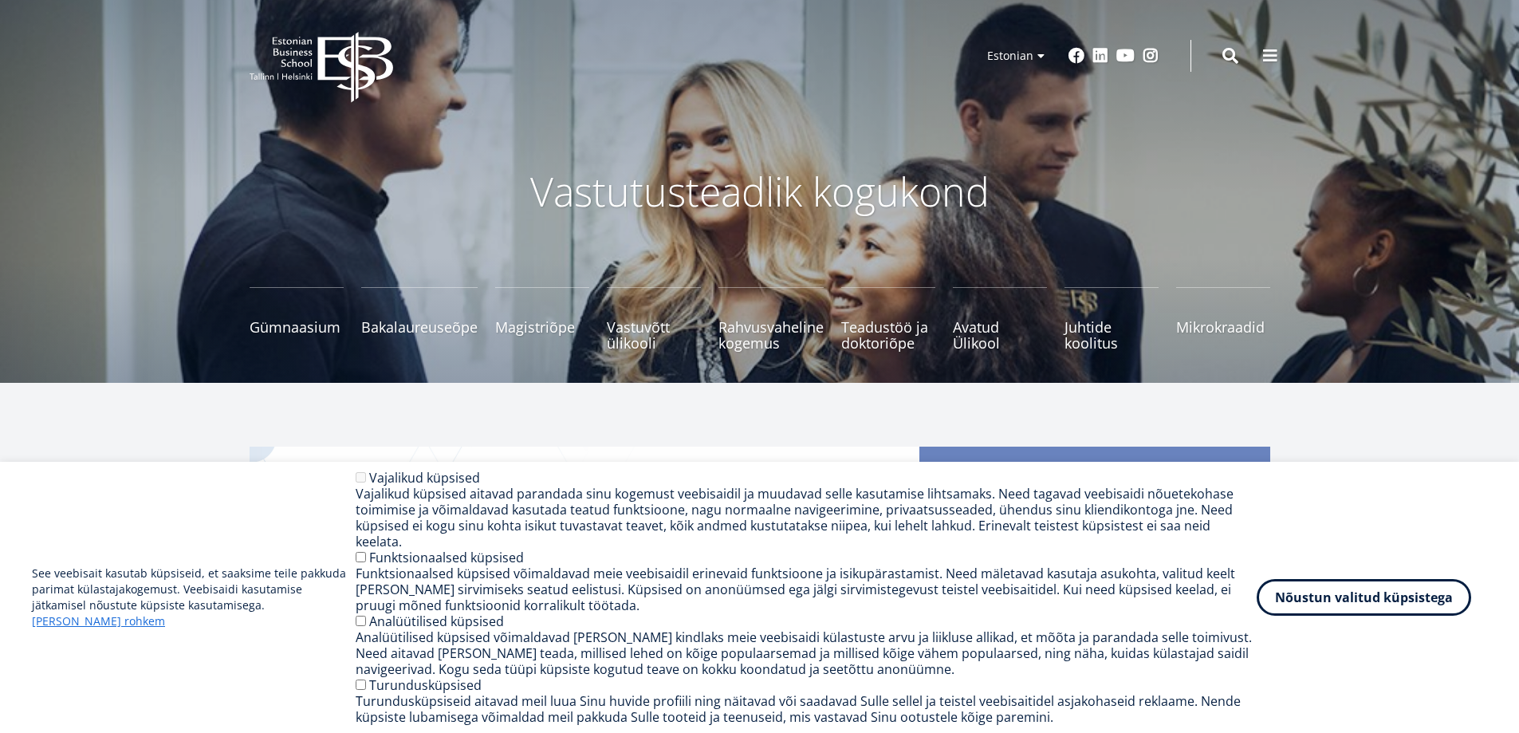
click at [1241, 673] on div "Analüütilised küpsised võimaldavad meil teha kindlaks meie veebisaidi külastust…" at bounding box center [806, 653] width 901 height 48
click at [1316, 594] on button "Nõustun valitud küpsistega" at bounding box center [1363, 594] width 214 height 37
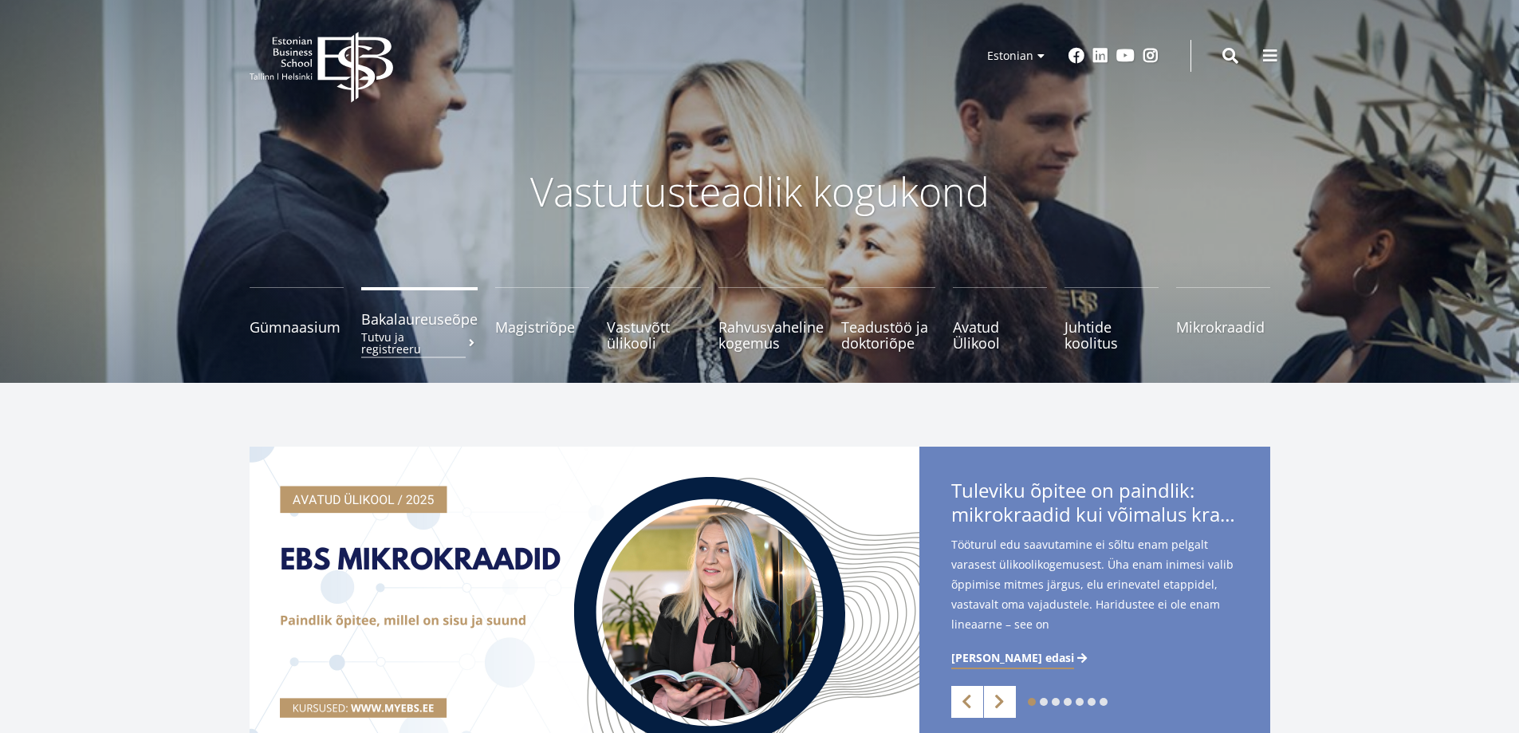
click at [418, 332] on small "Tutvu ja registreeru" at bounding box center [419, 343] width 116 height 24
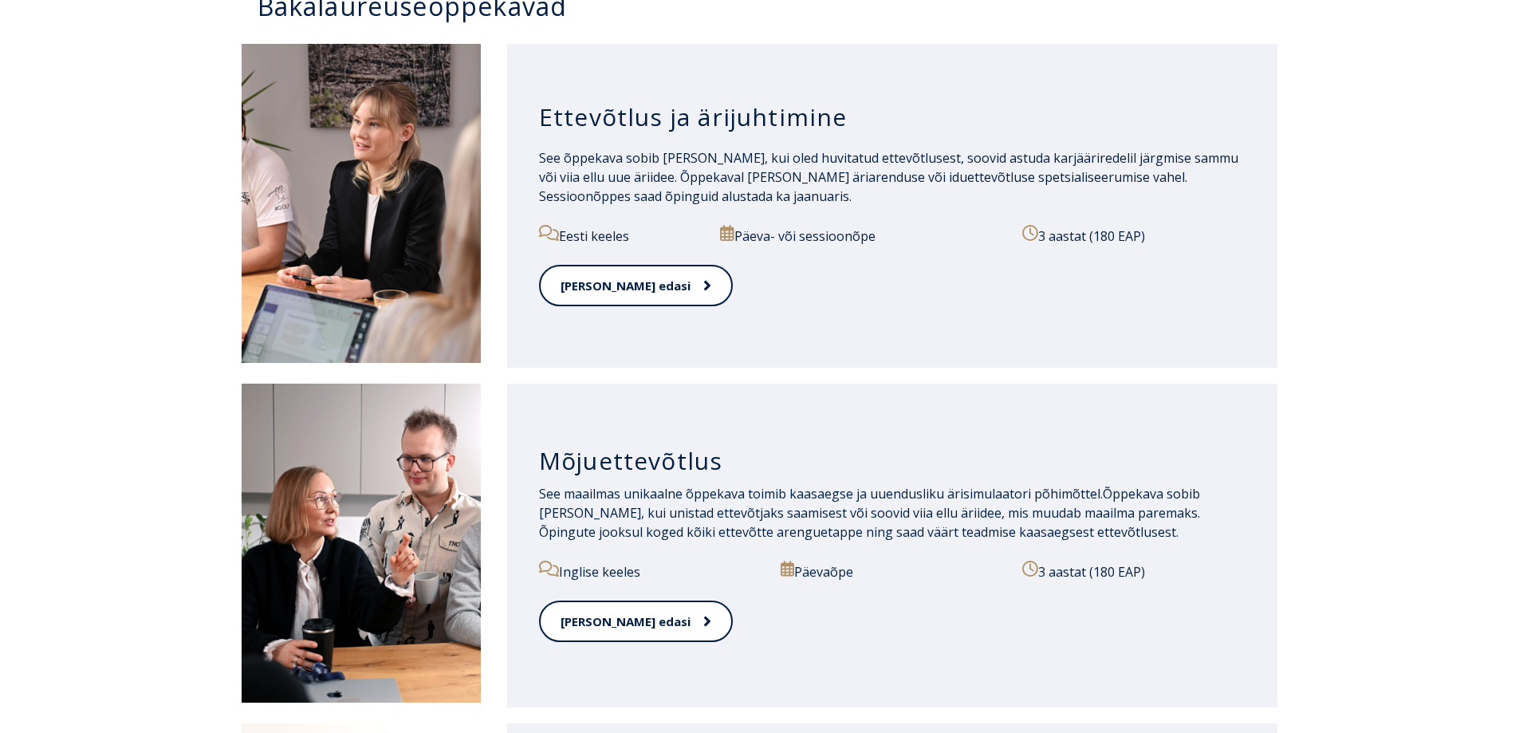
scroll to position [638, 0]
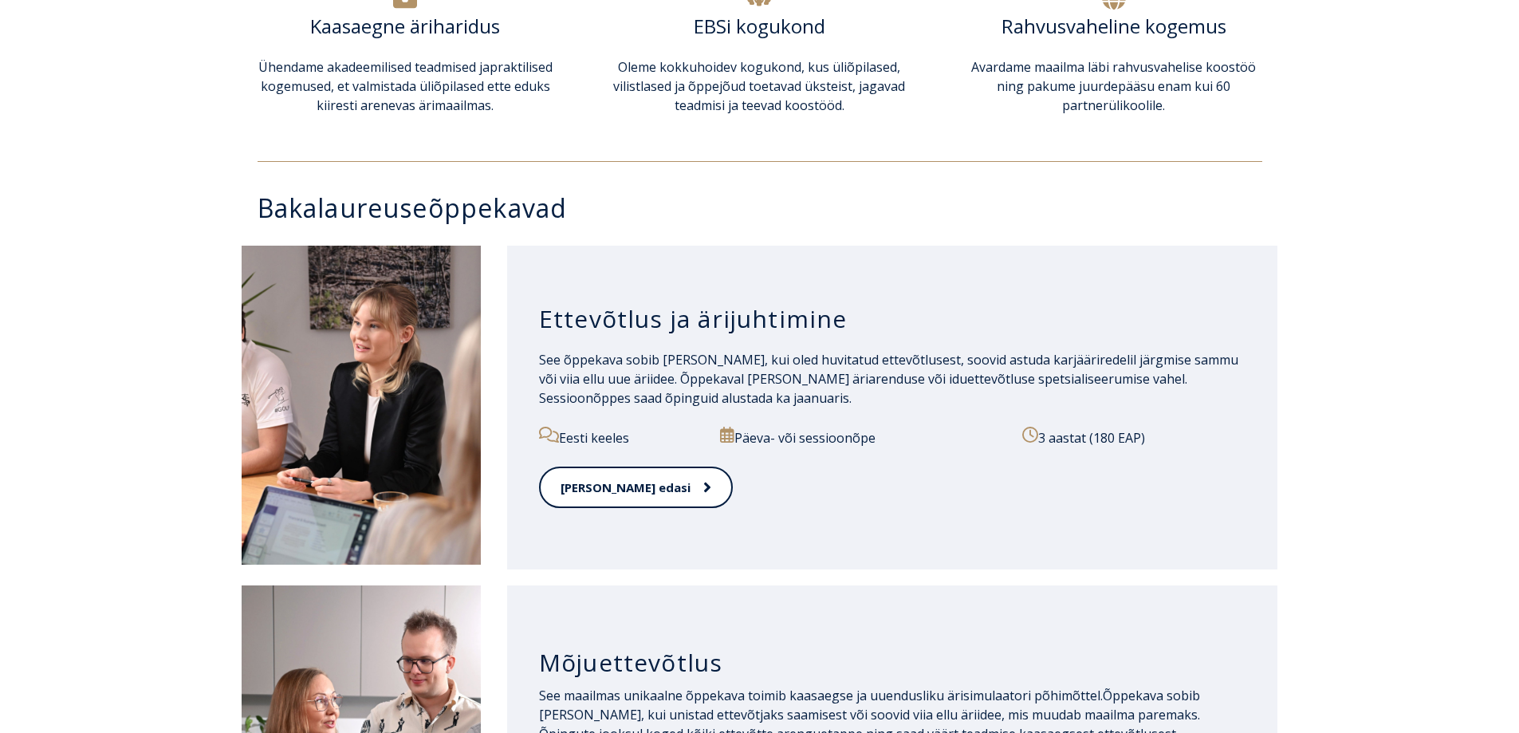
click at [690, 155] on div at bounding box center [759, 165] width 1519 height 25
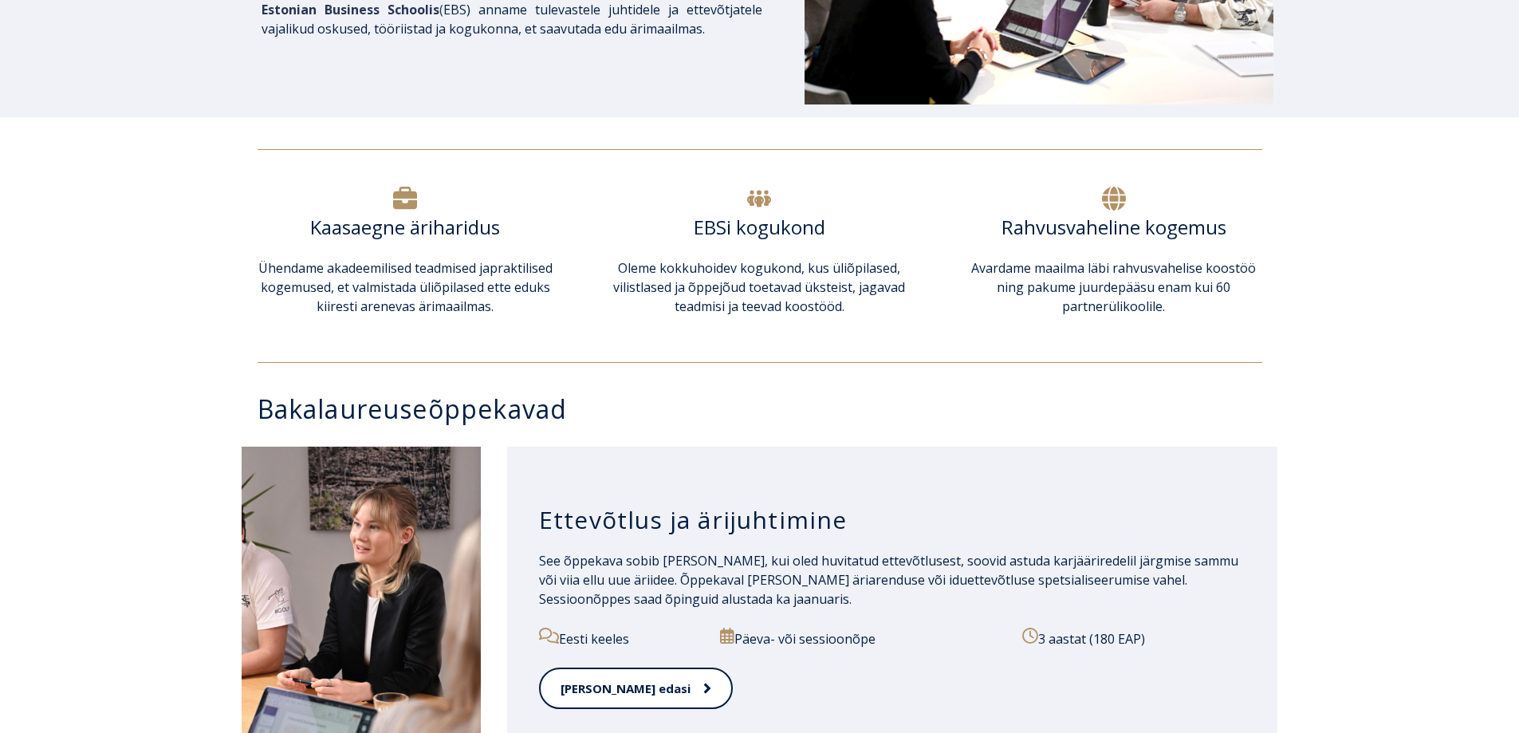
scroll to position [80, 0]
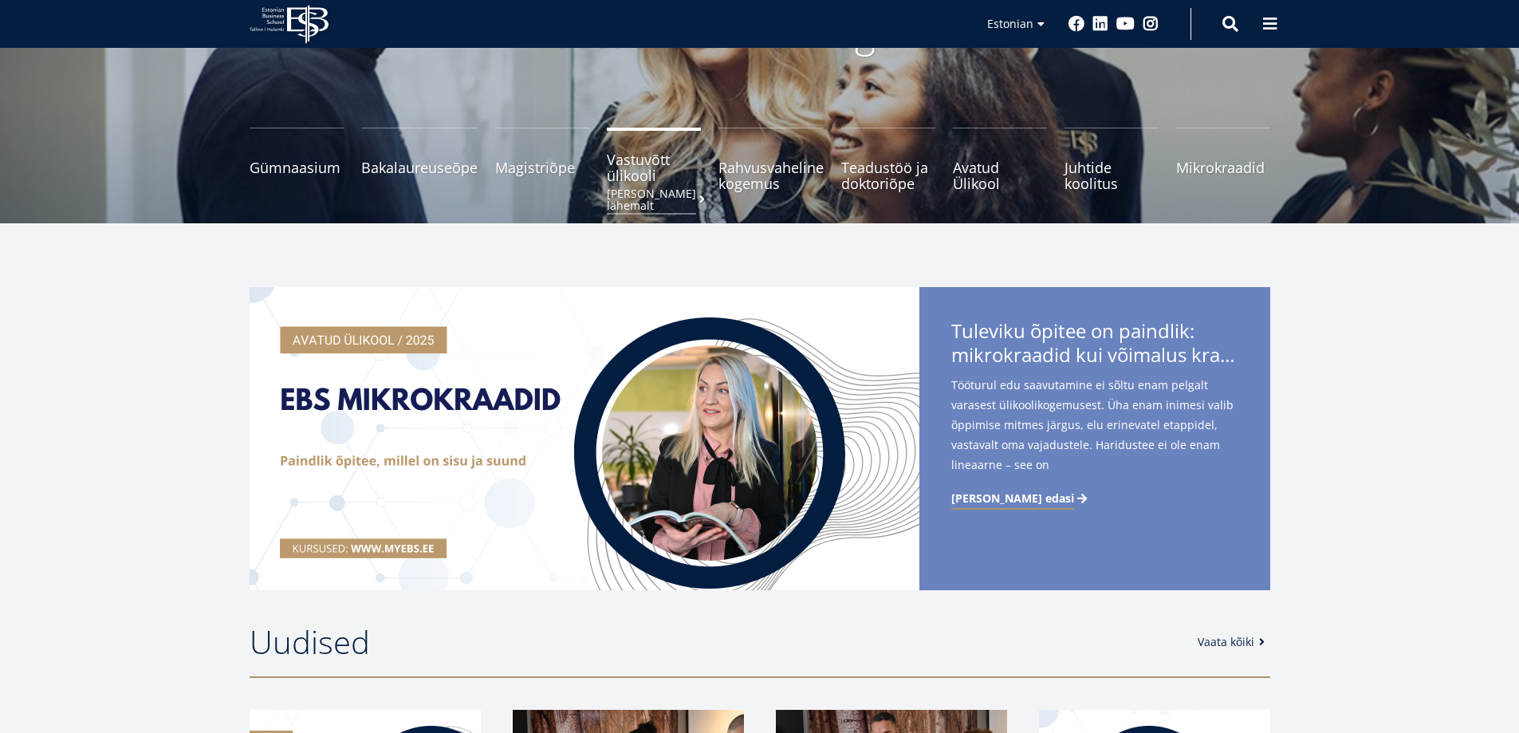
drag, startPoint x: 0, startPoint y: 0, endPoint x: 613, endPoint y: 159, distance: 633.4
